Goal: Information Seeking & Learning: Find contact information

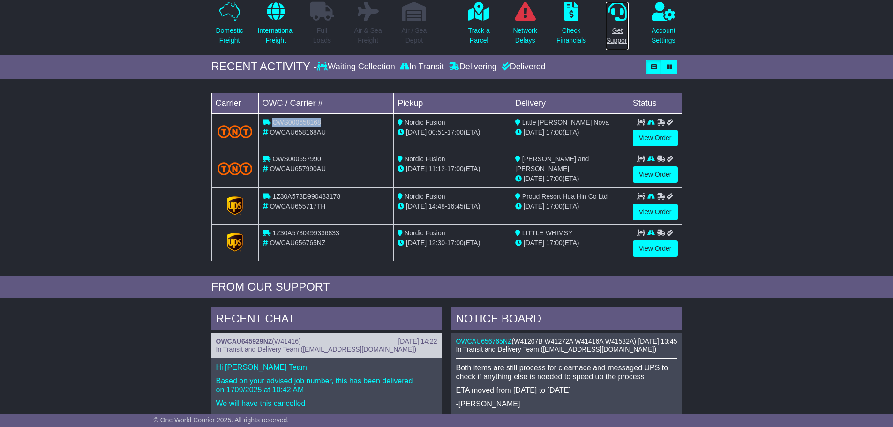
click at [613, 36] on p "Get Support" at bounding box center [617, 36] width 23 height 20
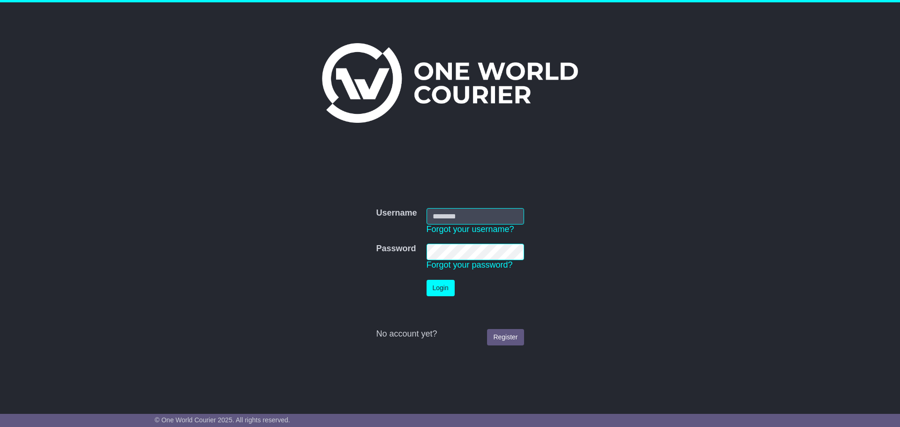
type input "**********"
click at [430, 286] on button "Login" at bounding box center [440, 288] width 28 height 16
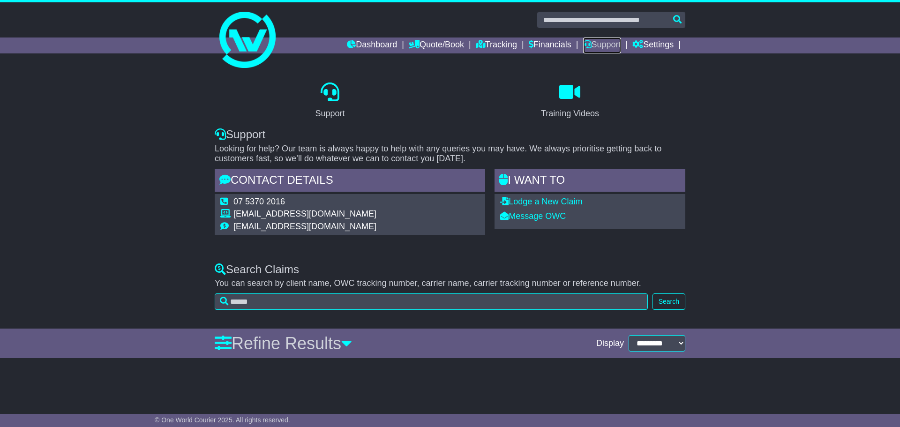
click at [601, 45] on link "Support" at bounding box center [602, 45] width 38 height 16
